Goal: Complete application form: Complete application form

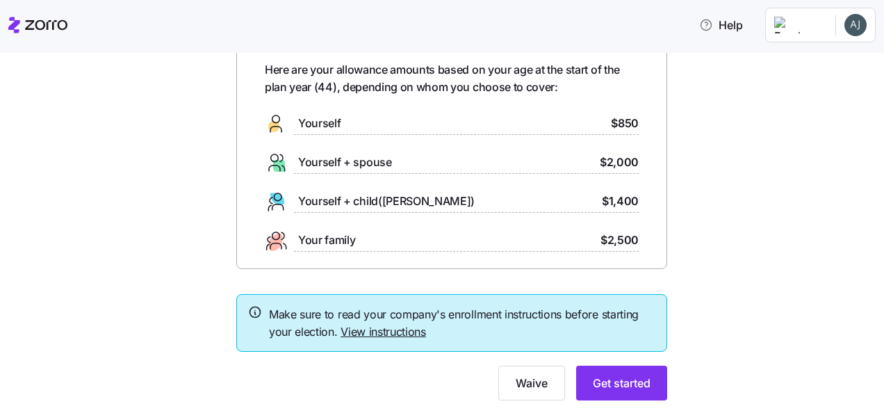
scroll to position [106, 0]
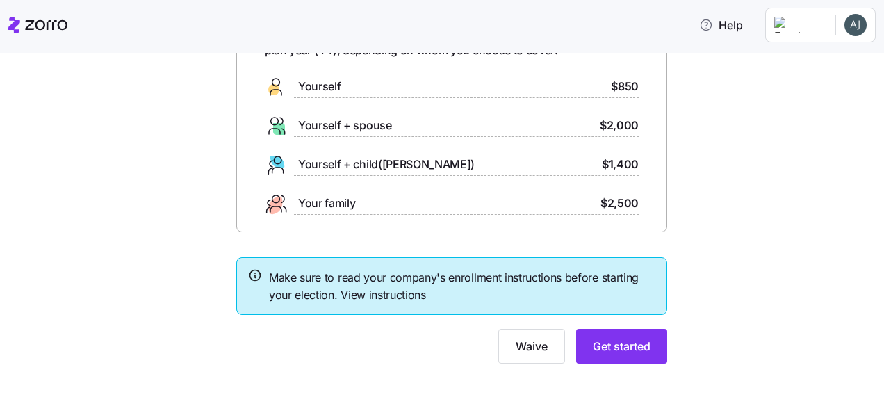
click at [359, 295] on link "View instructions" at bounding box center [383, 295] width 85 height 14
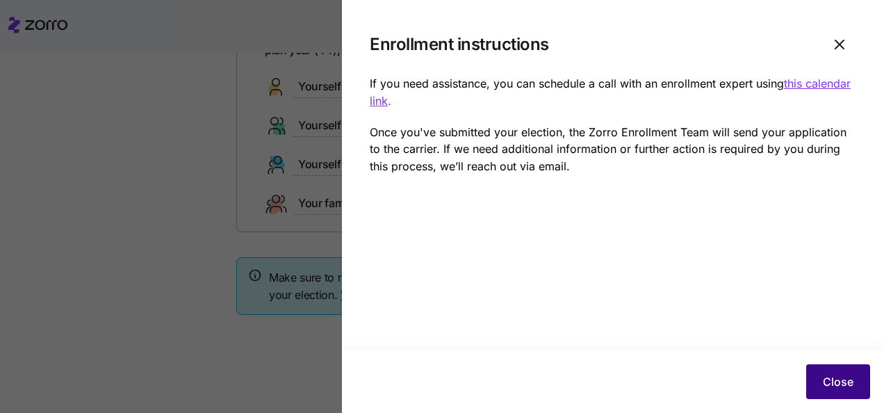
click at [842, 384] on span "Close" at bounding box center [838, 381] width 31 height 17
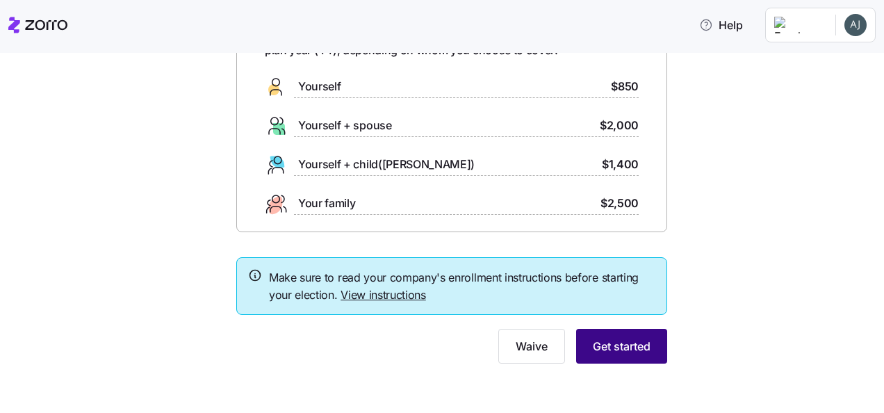
click at [644, 343] on span "Get started" at bounding box center [622, 346] width 58 height 17
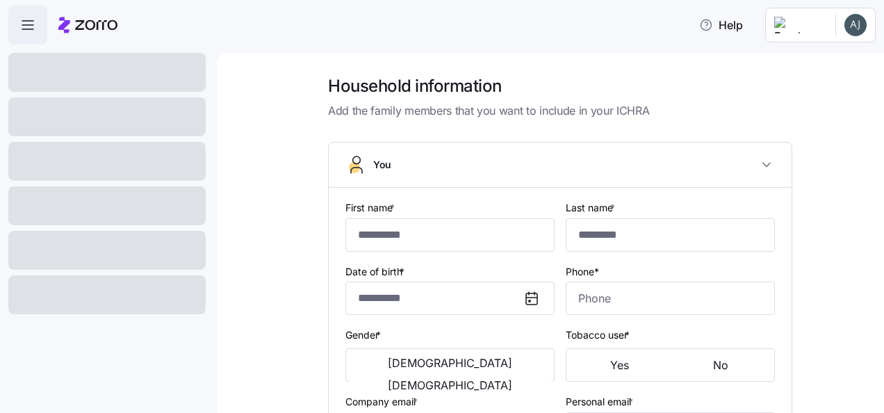
type input "******"
type input "*******"
type input "[EMAIL_ADDRESS][DOMAIN_NAME]"
type input "**********"
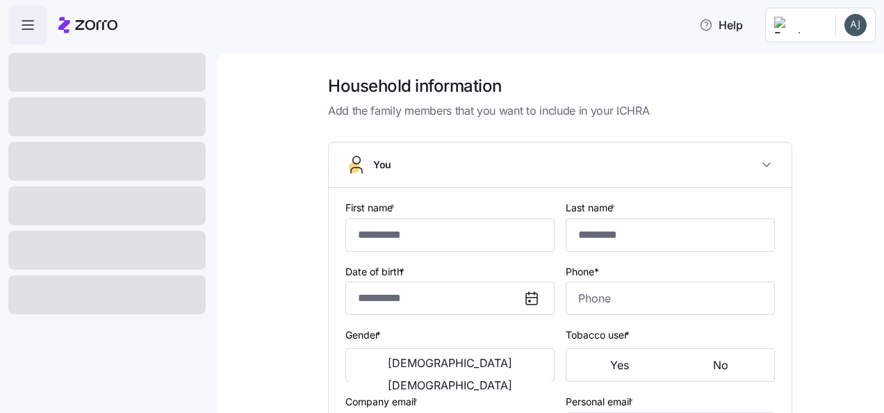
checkbox input "true"
type input "**********"
type input "(930) 333-6562"
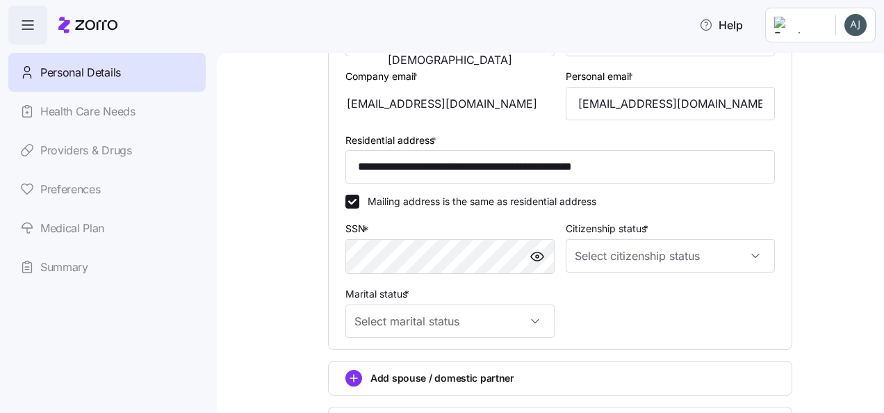
scroll to position [347, 0]
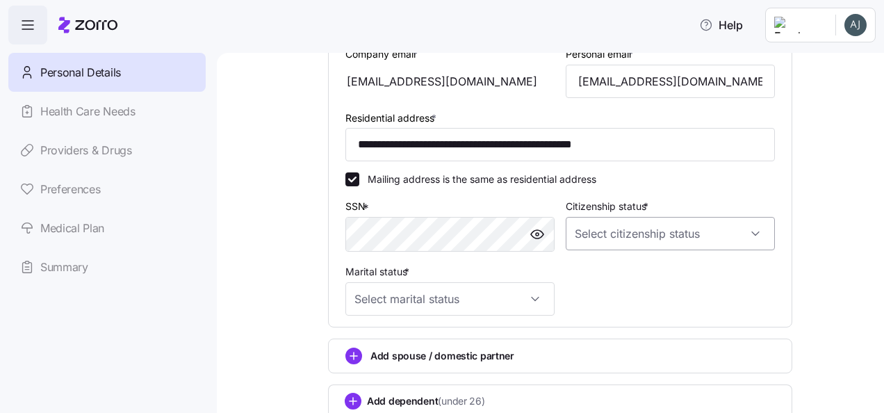
click at [676, 240] on input "Citizenship status *" at bounding box center [670, 233] width 209 height 33
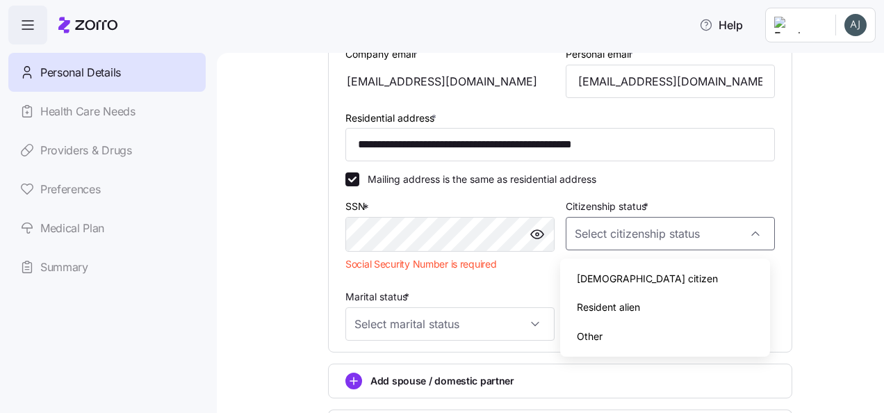
click at [607, 274] on span "US citizen" at bounding box center [647, 278] width 141 height 15
type input "US citizen"
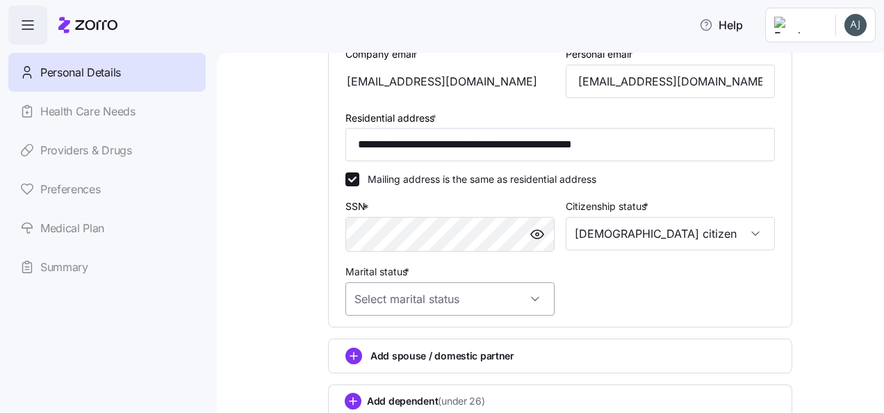
click at [521, 303] on input "Marital status *" at bounding box center [449, 298] width 209 height 33
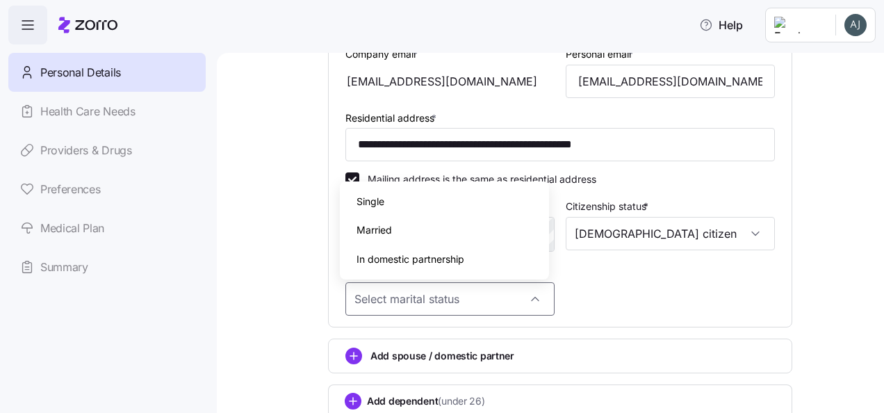
click at [384, 227] on span "Married" at bounding box center [374, 229] width 35 height 15
type input "Married"
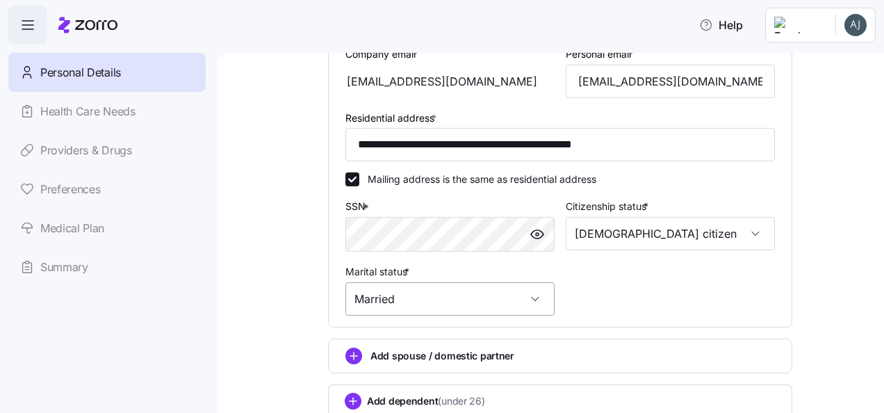
scroll to position [450, 0]
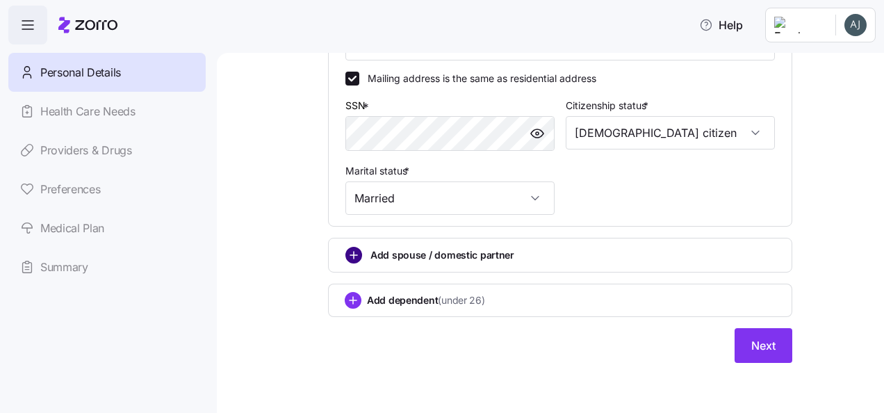
click at [346, 253] on circle "add icon" at bounding box center [353, 254] width 15 height 15
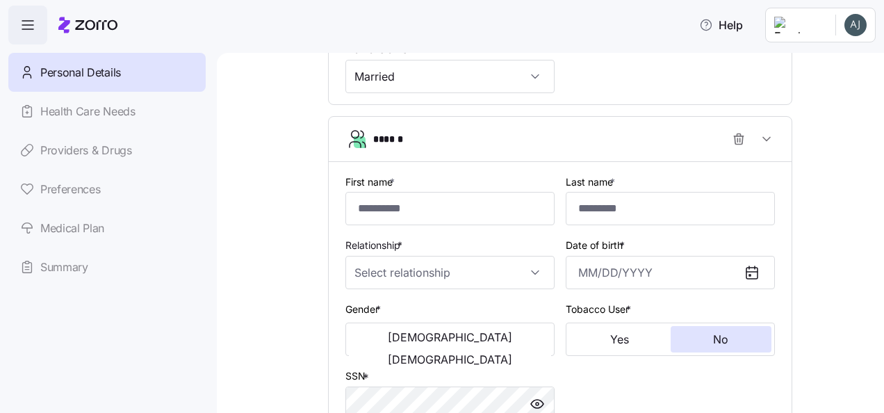
scroll to position [589, 0]
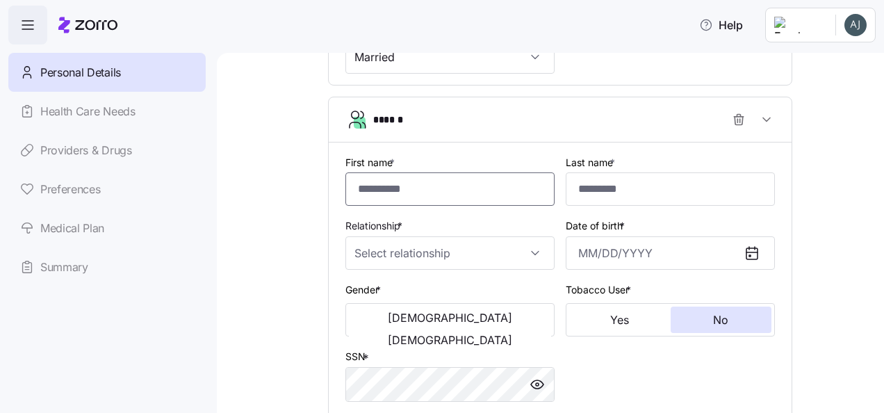
click at [386, 196] on input "First name *" at bounding box center [449, 188] width 209 height 33
type input "*******"
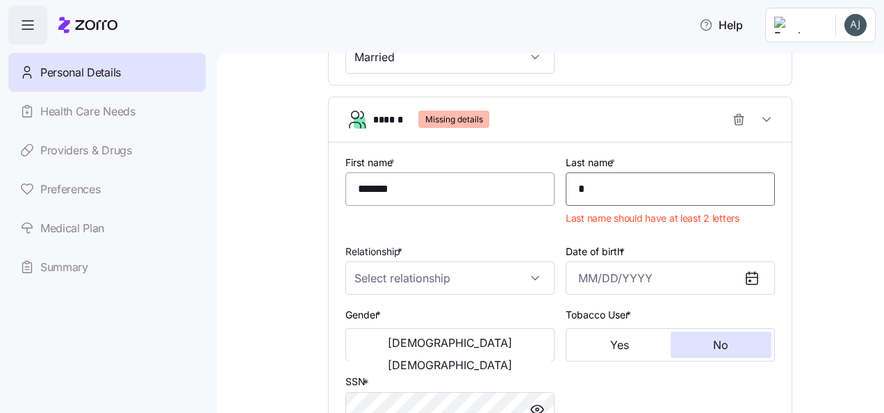
type input "*******"
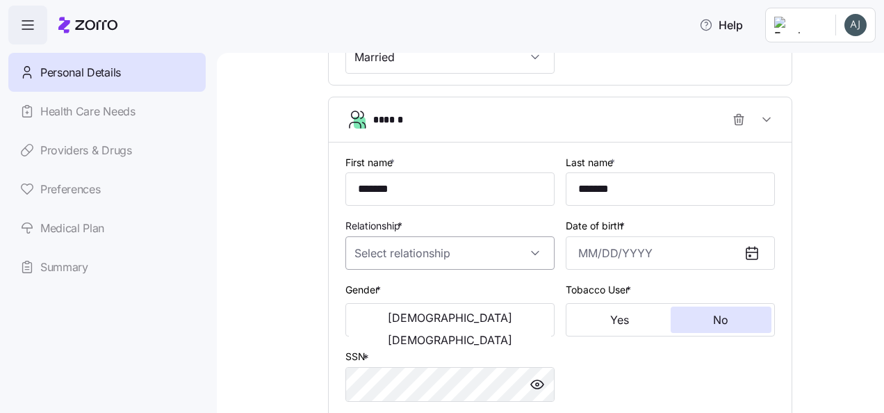
click at [382, 260] on input "Relationship *" at bounding box center [449, 252] width 209 height 33
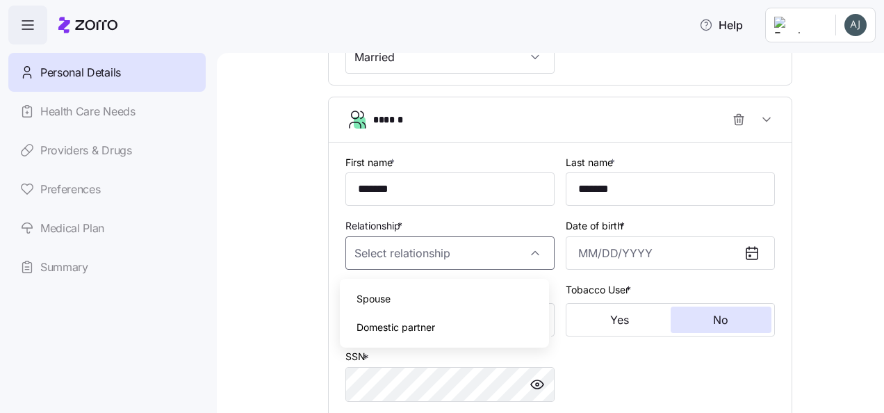
click at [387, 302] on span "Spouse" at bounding box center [374, 298] width 34 height 15
type input "Spouse"
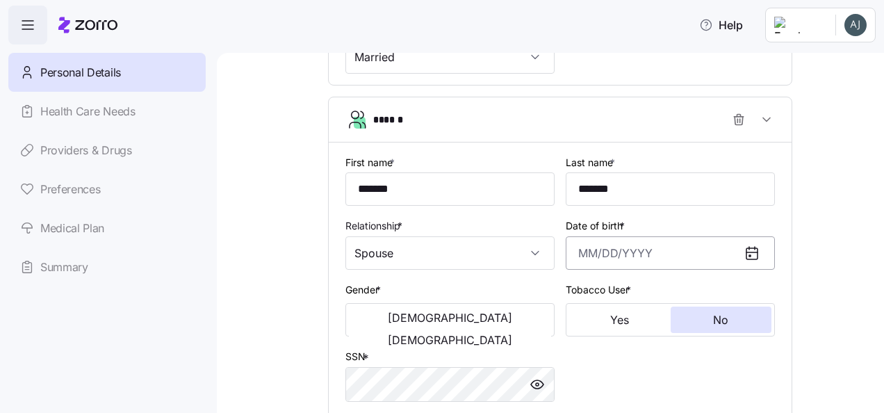
click at [592, 257] on input "Date of birth *" at bounding box center [670, 252] width 209 height 33
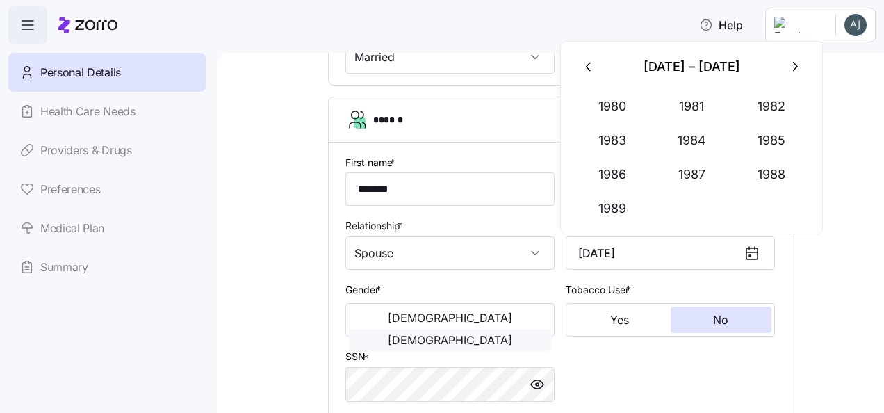
type input "October 18, 1980"
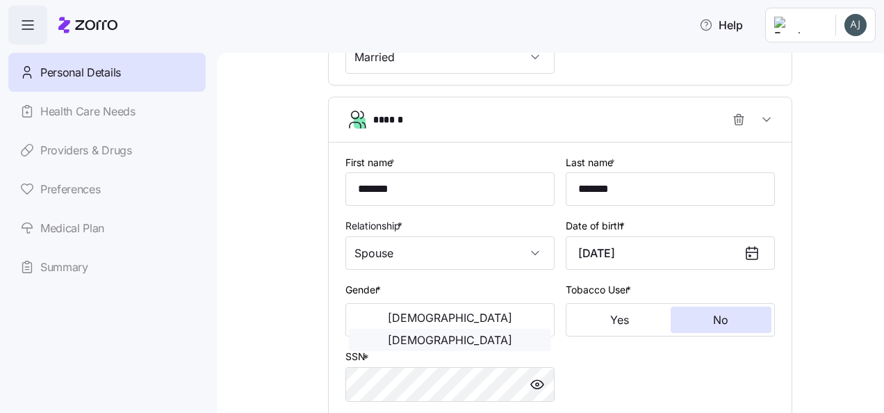
click at [480, 334] on span "Female" at bounding box center [450, 339] width 124 height 11
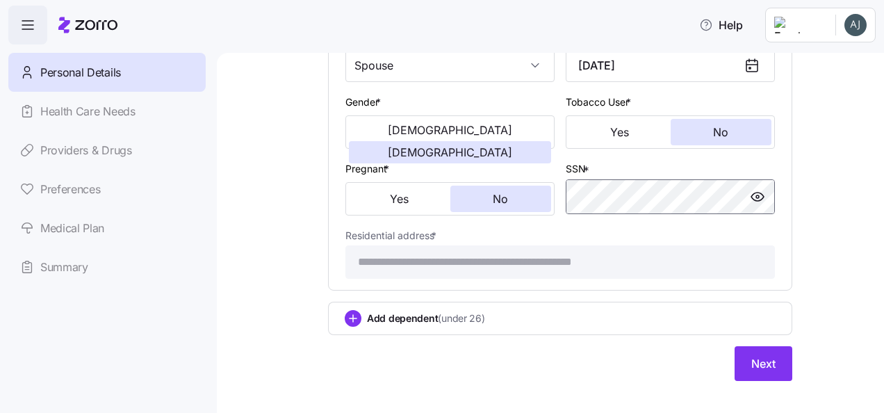
scroll to position [799, 0]
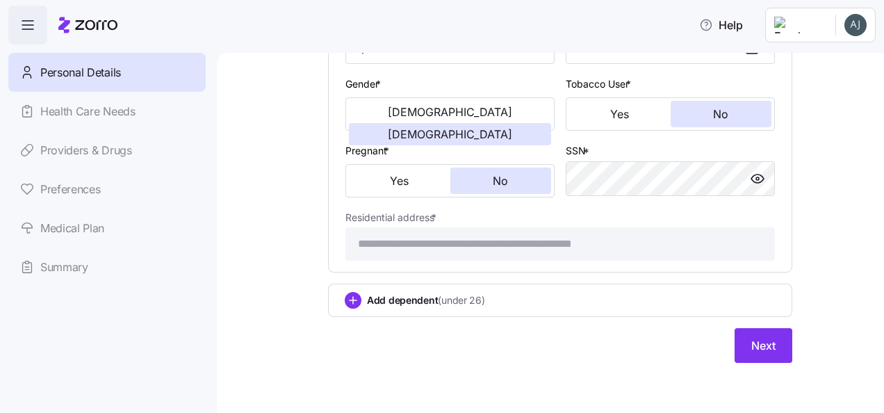
click at [357, 306] on div "Add dependent (under 26)" at bounding box center [560, 300] width 431 height 17
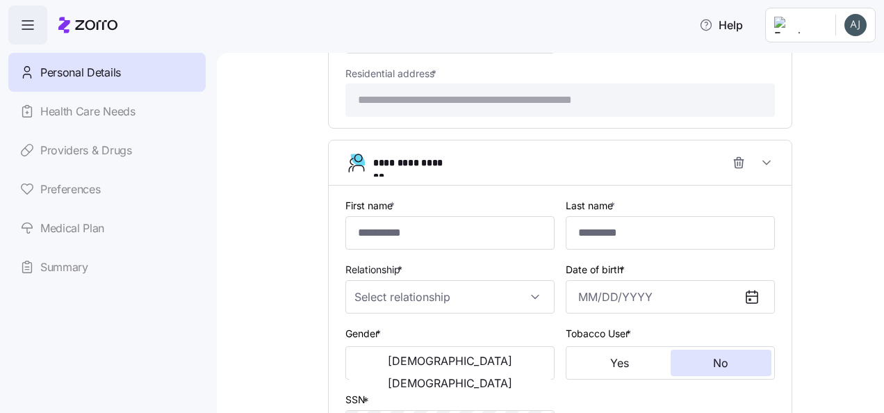
scroll to position [938, 0]
type input "****"
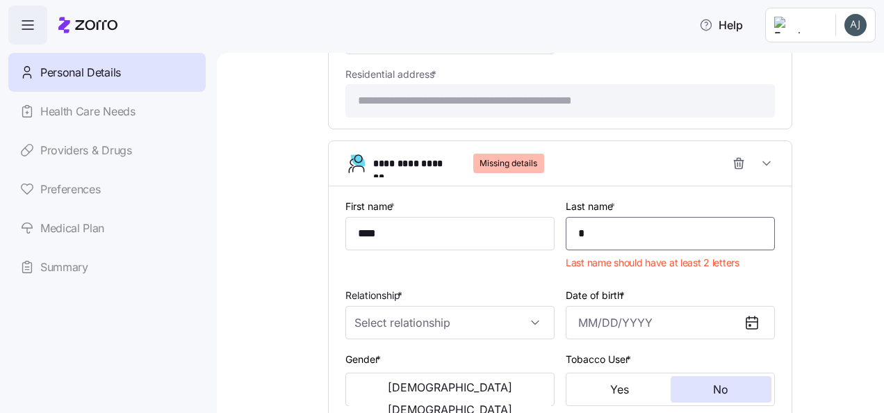
type input "*******"
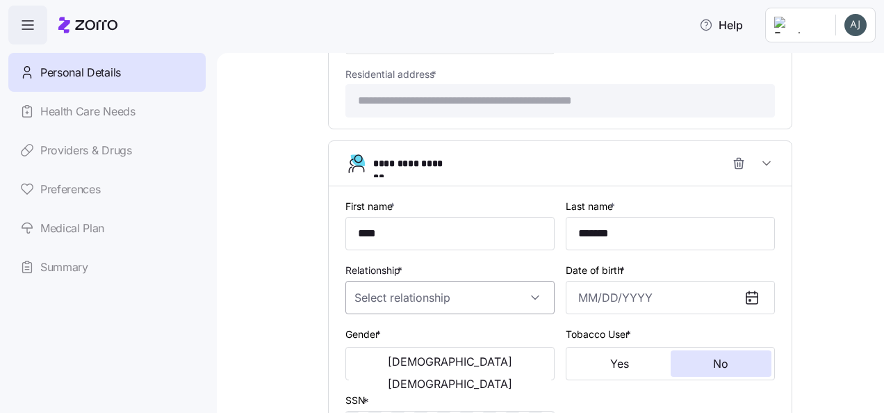
click at [531, 304] on input "Relationship *" at bounding box center [449, 297] width 209 height 33
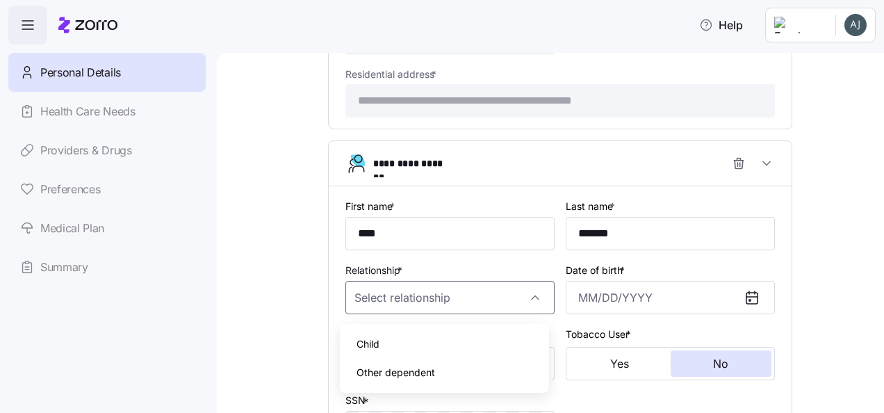
click at [424, 344] on div "Child" at bounding box center [444, 343] width 198 height 29
type input "Child"
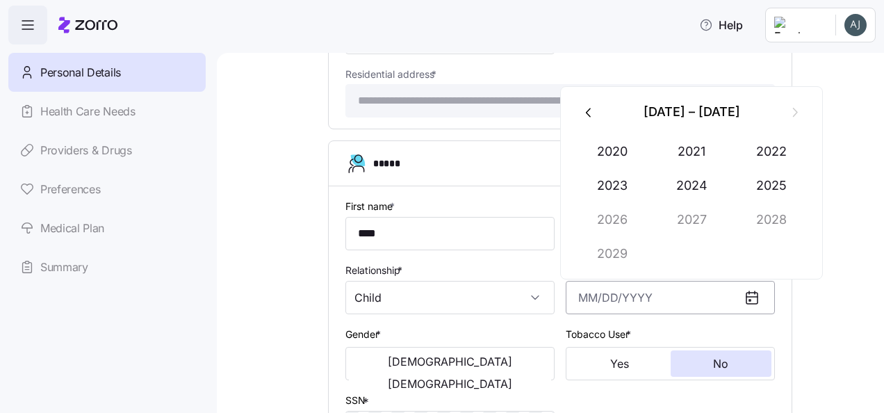
click at [566, 300] on input "Date of birth *" at bounding box center [670, 297] width 209 height 33
type input "March 11, 2008"
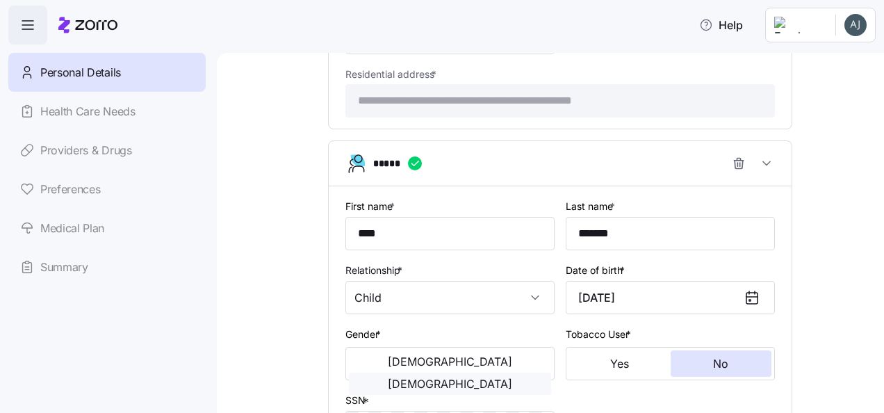
click at [474, 373] on button "Female" at bounding box center [450, 384] width 202 height 22
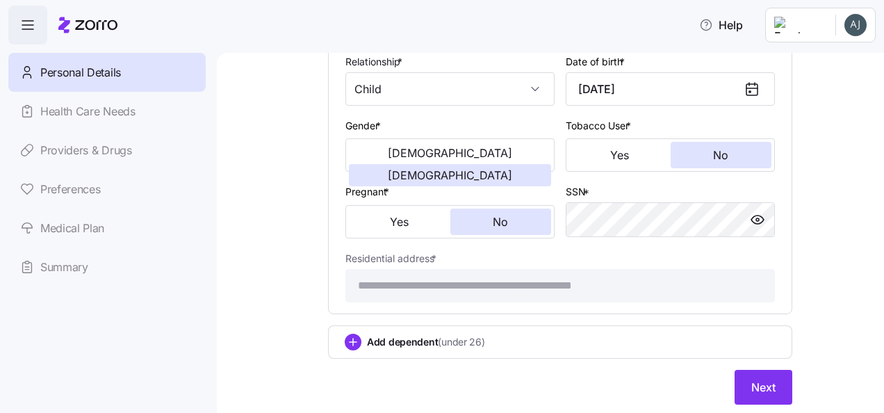
scroll to position [1147, 0]
click at [357, 347] on div "Add dependent (under 26)" at bounding box center [560, 342] width 431 height 17
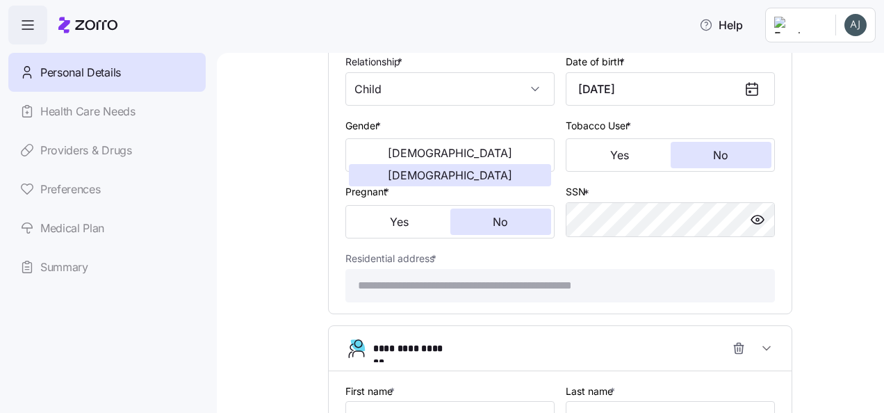
scroll to position [1175, 0]
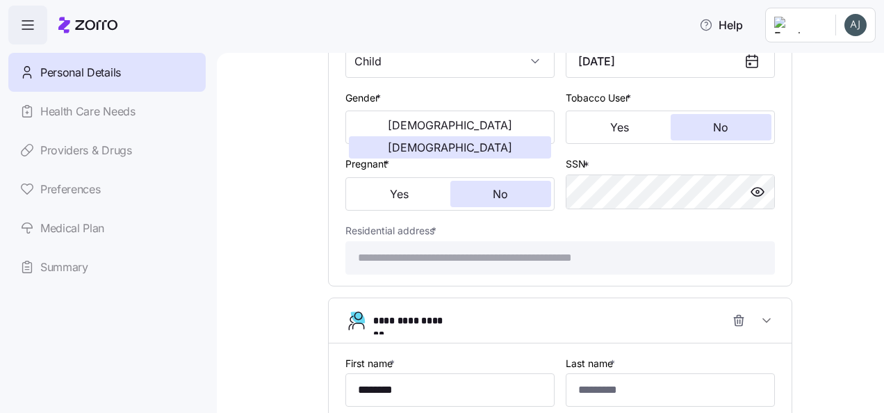
type input "********"
type input "*******"
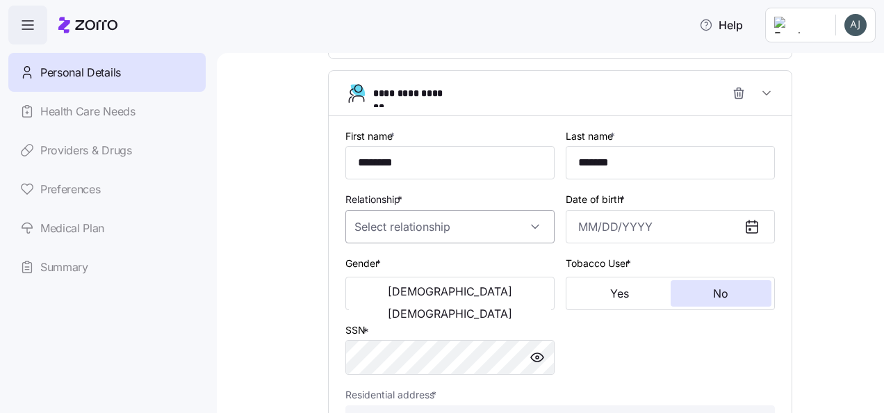
click at [495, 243] on input "Relationship *" at bounding box center [449, 226] width 209 height 33
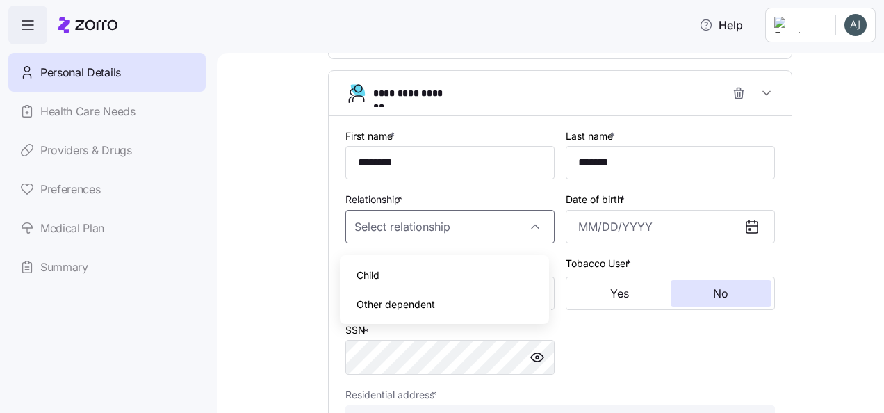
click at [388, 274] on div "Child" at bounding box center [444, 275] width 198 height 29
type input "Child"
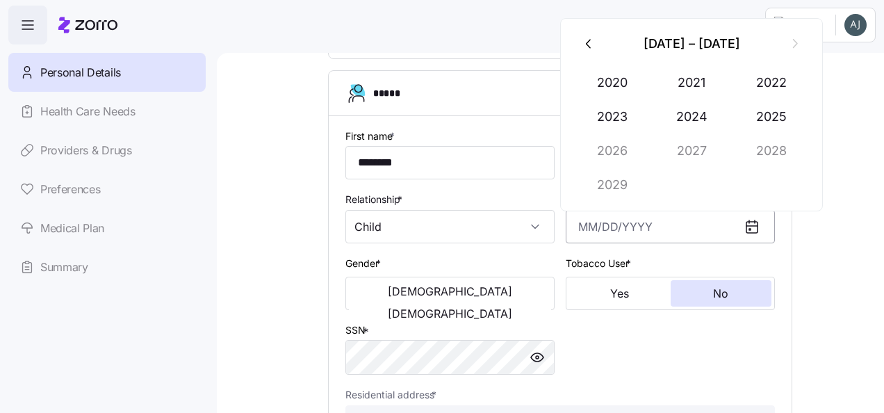
click at [582, 225] on input "Date of birth *" at bounding box center [670, 226] width 209 height 33
type input "January 24, 2010"
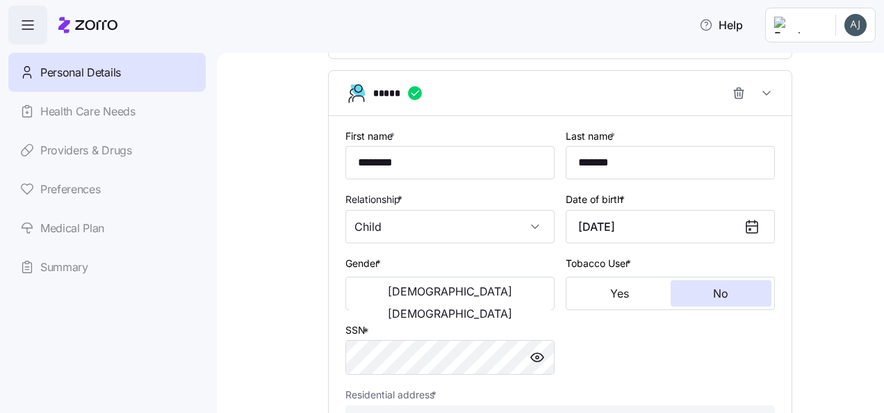
click at [498, 308] on span "Female" at bounding box center [450, 313] width 124 height 11
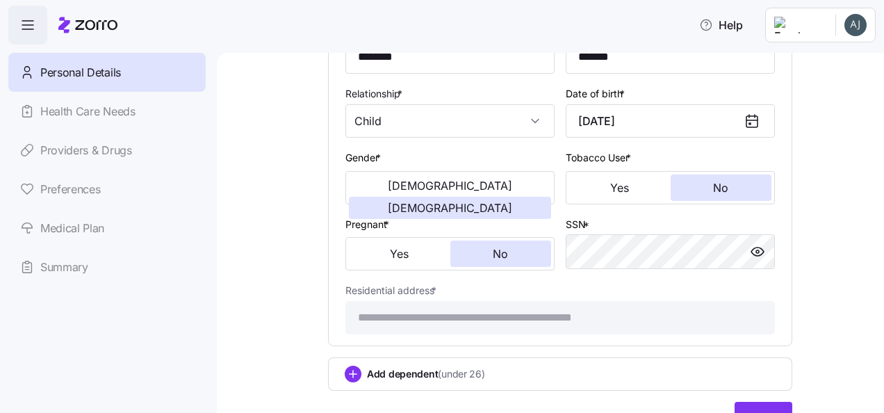
scroll to position [1541, 0]
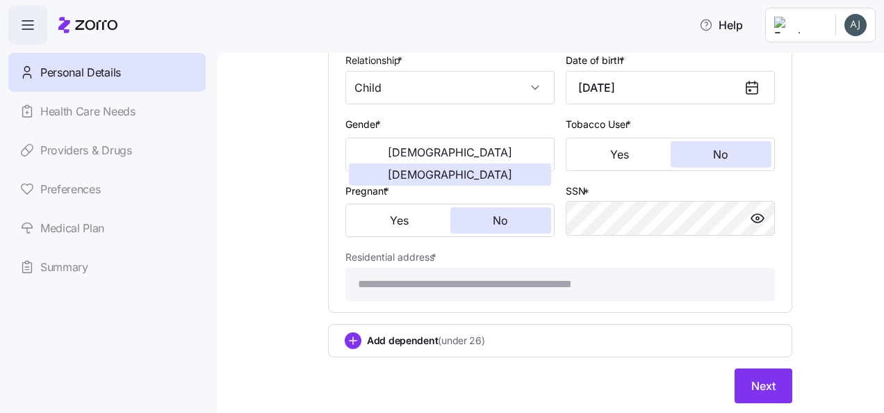
click at [356, 343] on icon "add icon" at bounding box center [353, 340] width 17 height 17
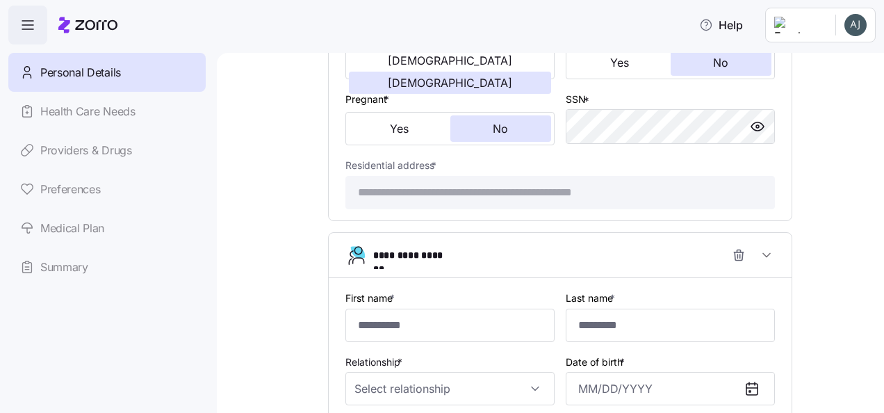
scroll to position [1778, 0]
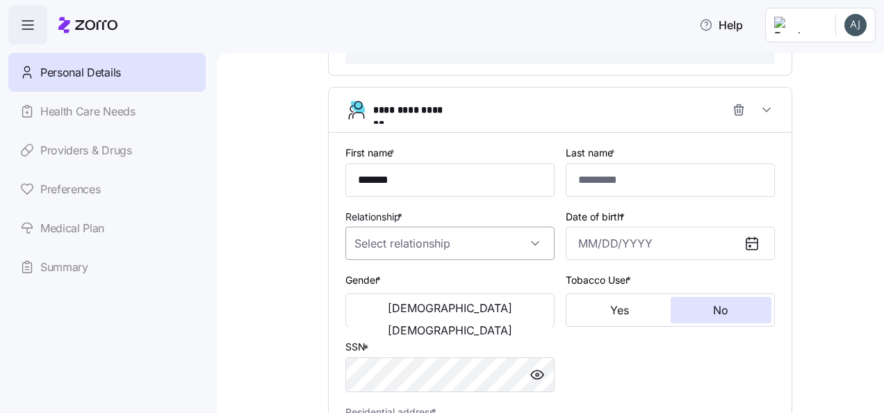
type input "******"
type input "*******"
click at [514, 245] on input "Relationship *" at bounding box center [449, 243] width 209 height 33
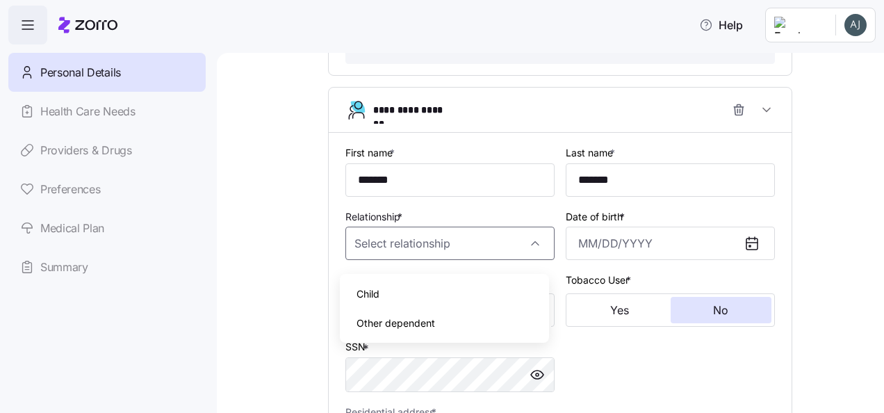
click at [400, 288] on div "Child" at bounding box center [444, 293] width 198 height 29
type input "Child"
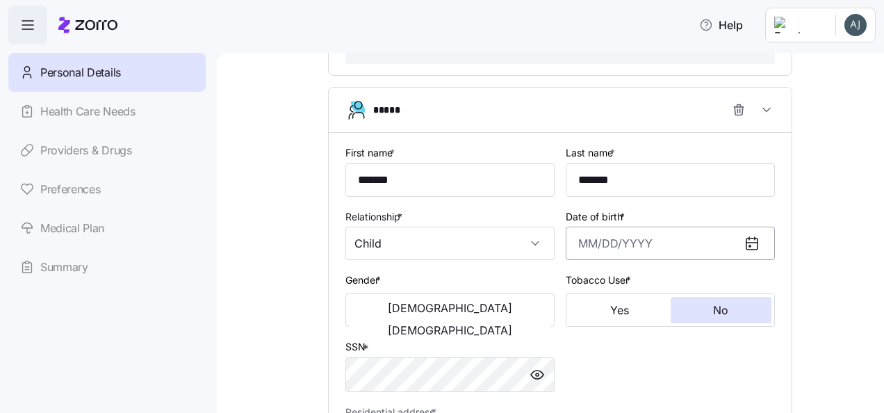
click at [566, 260] on input "Date of birth *" at bounding box center [670, 243] width 209 height 33
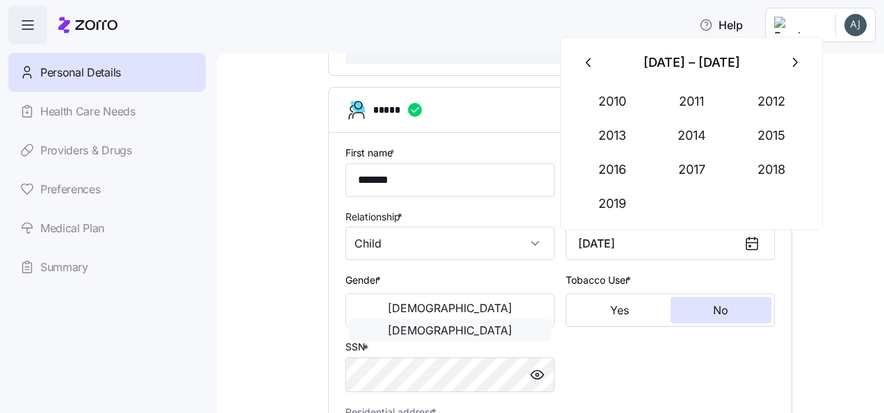
type input "June 2, 2014"
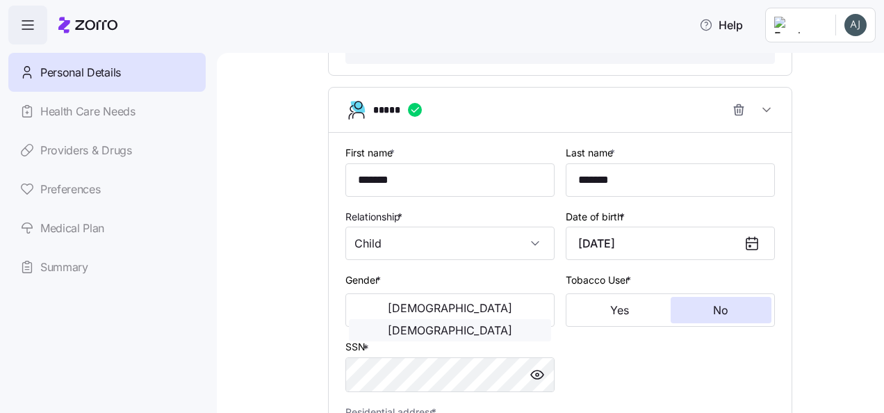
click at [493, 325] on span "Female" at bounding box center [450, 330] width 124 height 11
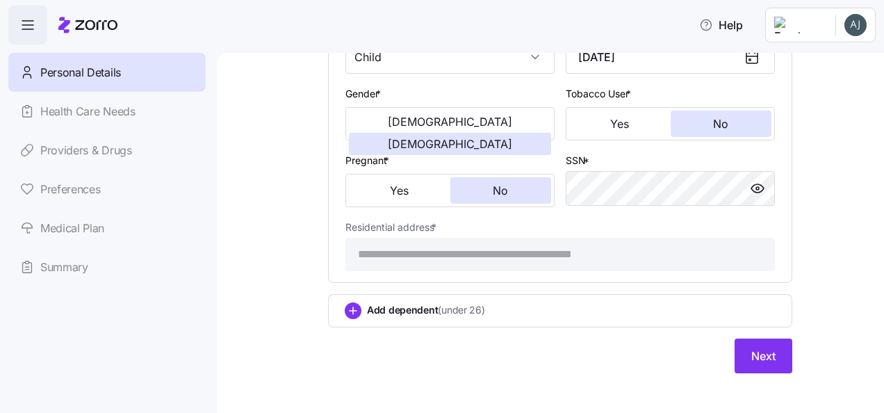
scroll to position [1983, 0]
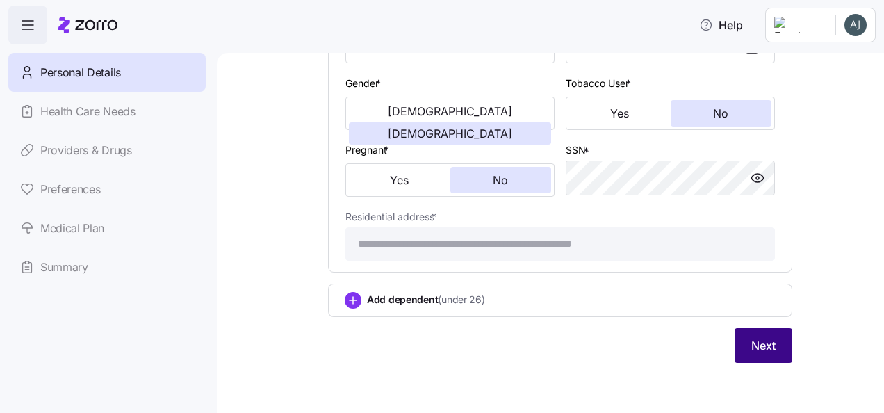
click at [769, 342] on span "Next" at bounding box center [763, 345] width 24 height 17
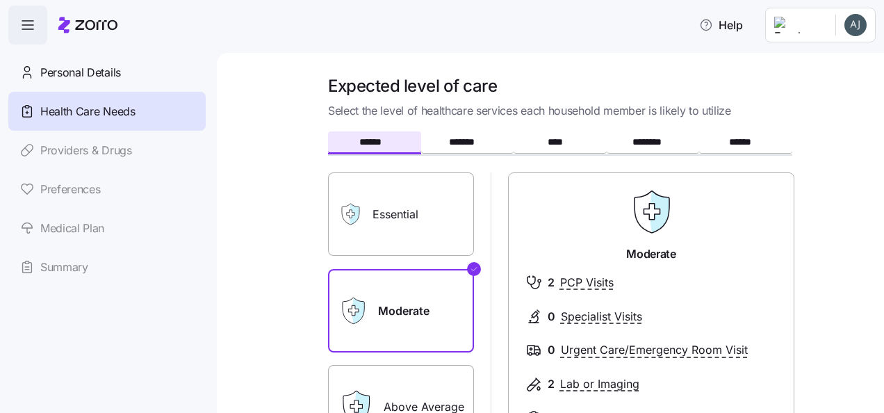
click at [414, 240] on label "Essential" at bounding box center [401, 213] width 146 height 83
click at [0, 0] on input "Essential" at bounding box center [0, 0] width 0 height 0
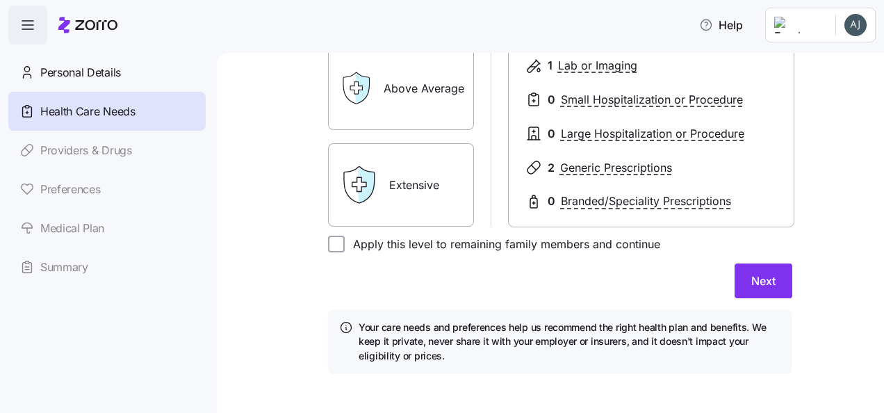
scroll to position [329, 0]
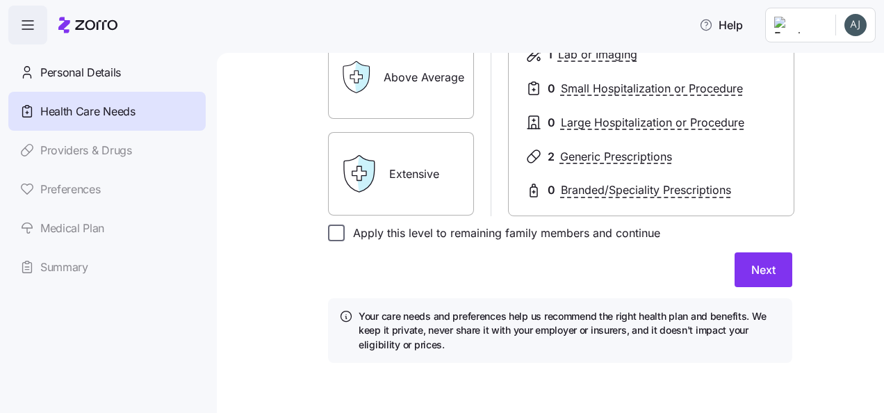
click at [336, 236] on input "Apply this level to remaining family members and continue" at bounding box center [336, 232] width 17 height 17
checkbox input "true"
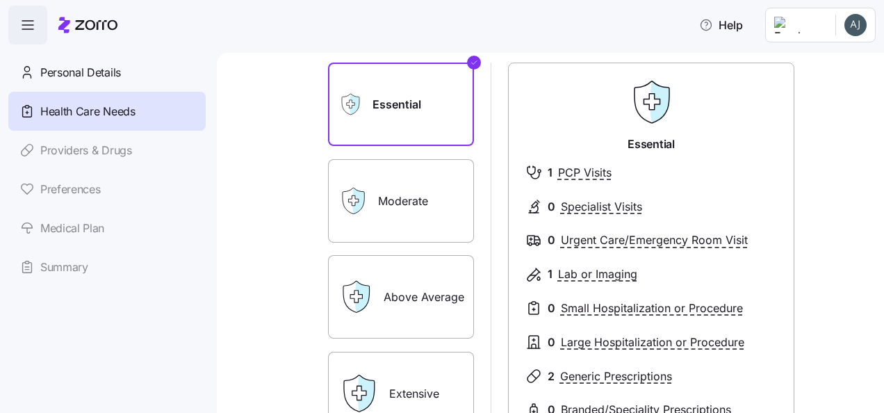
scroll to position [278, 0]
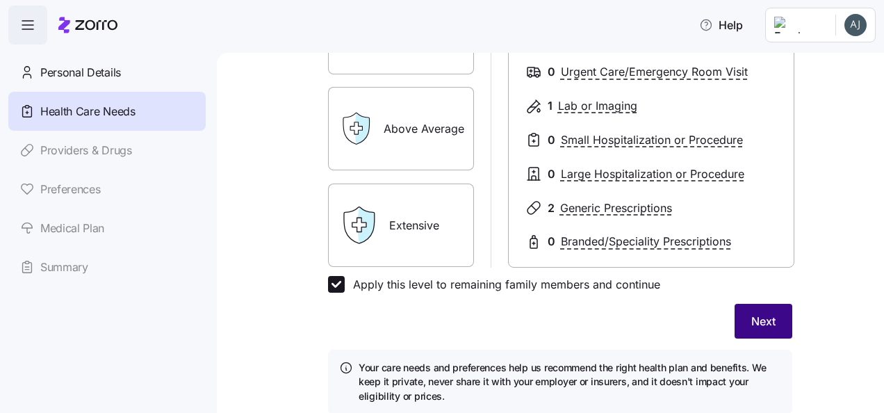
click at [769, 316] on span "Next" at bounding box center [763, 321] width 24 height 17
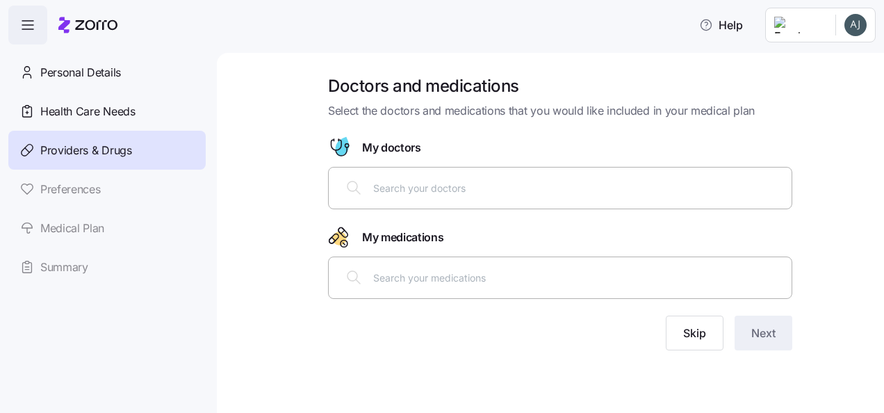
click at [644, 186] on input "text" at bounding box center [578, 187] width 410 height 15
click at [687, 338] on button "Skip" at bounding box center [695, 333] width 58 height 35
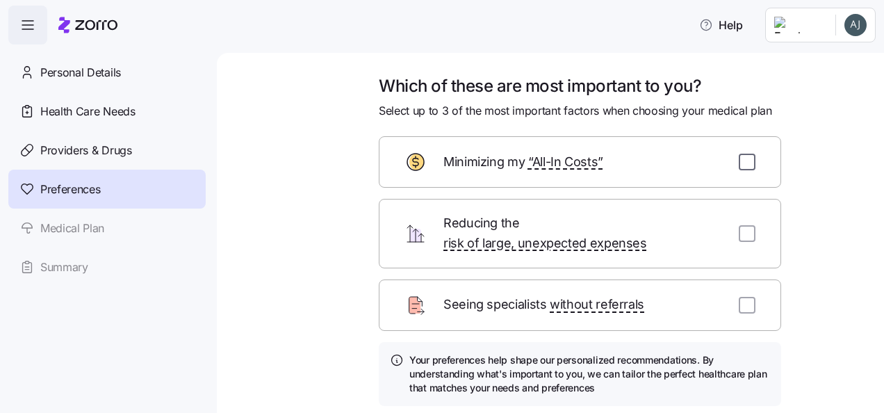
click at [739, 156] on input "checkbox" at bounding box center [747, 162] width 17 height 17
checkbox input "true"
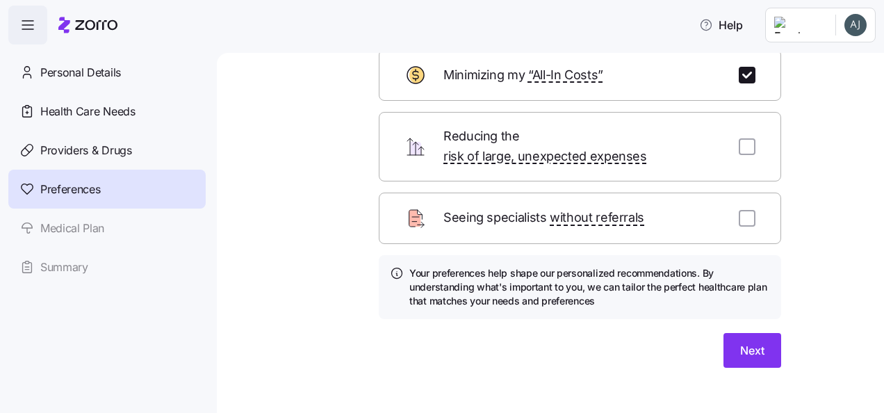
scroll to position [89, 0]
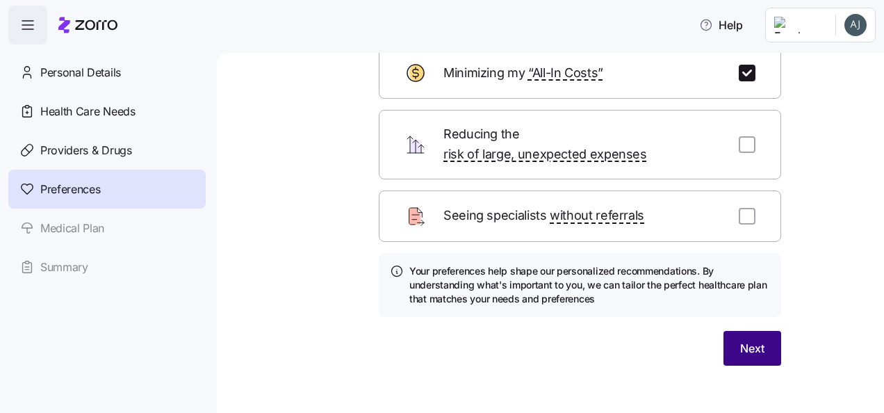
click at [744, 331] on button "Next" at bounding box center [752, 348] width 58 height 35
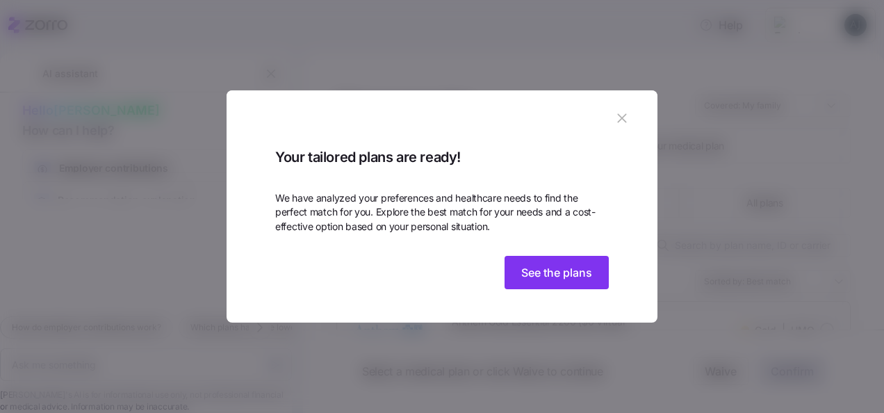
scroll to position [46, 0]
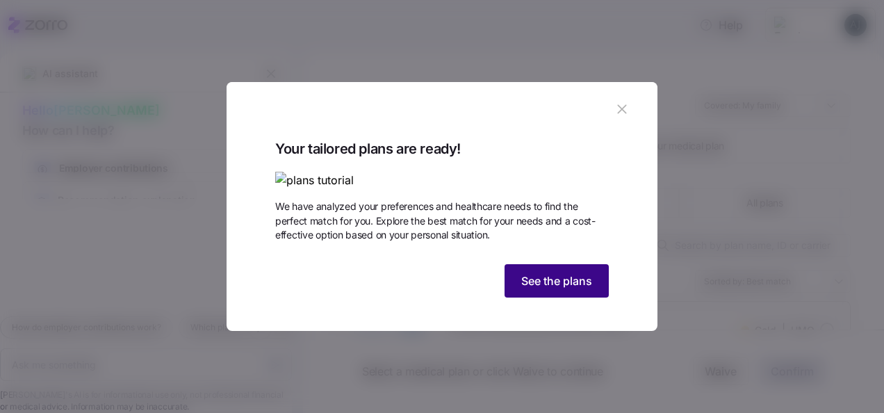
click at [555, 289] on span "See the plans" at bounding box center [556, 280] width 71 height 17
type textarea "x"
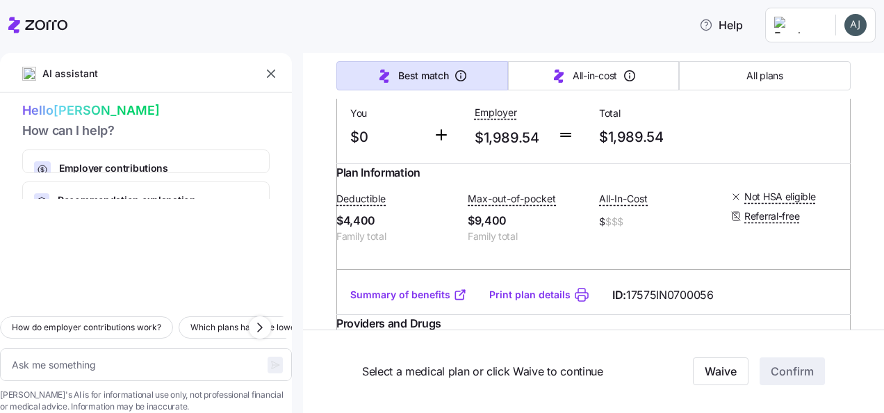
scroll to position [278, 0]
